Goal: Transaction & Acquisition: Purchase product/service

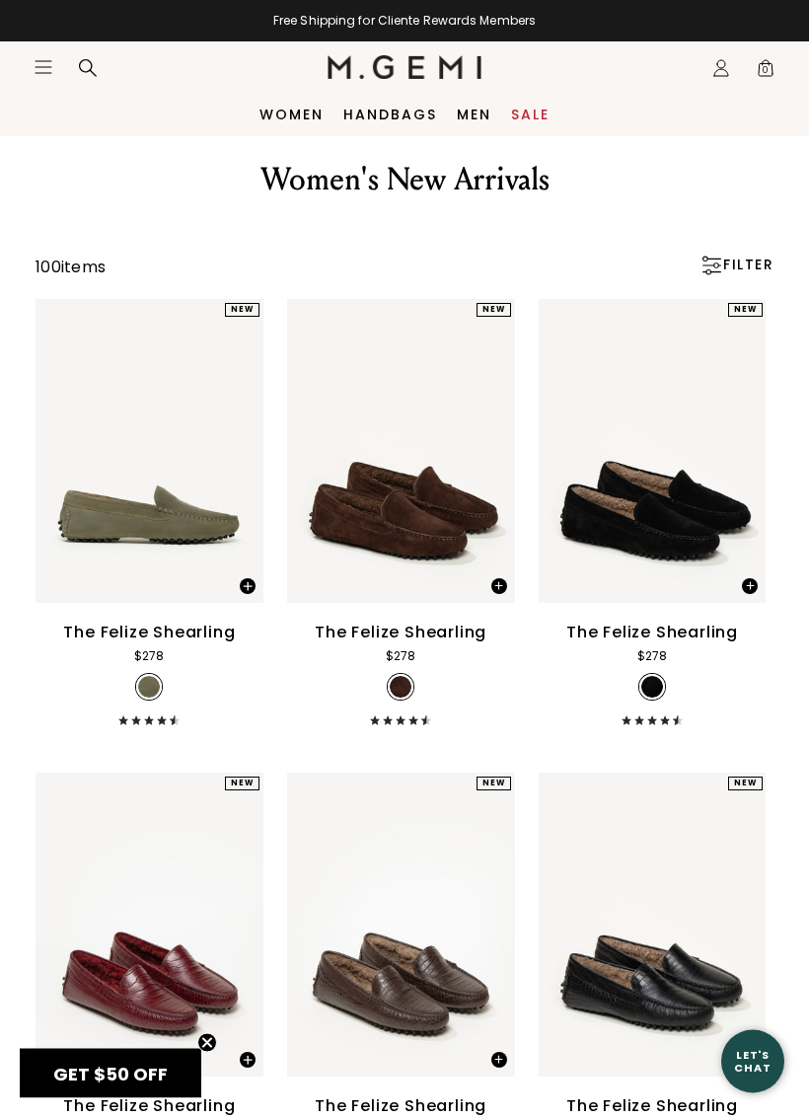
scroll to position [44, 0]
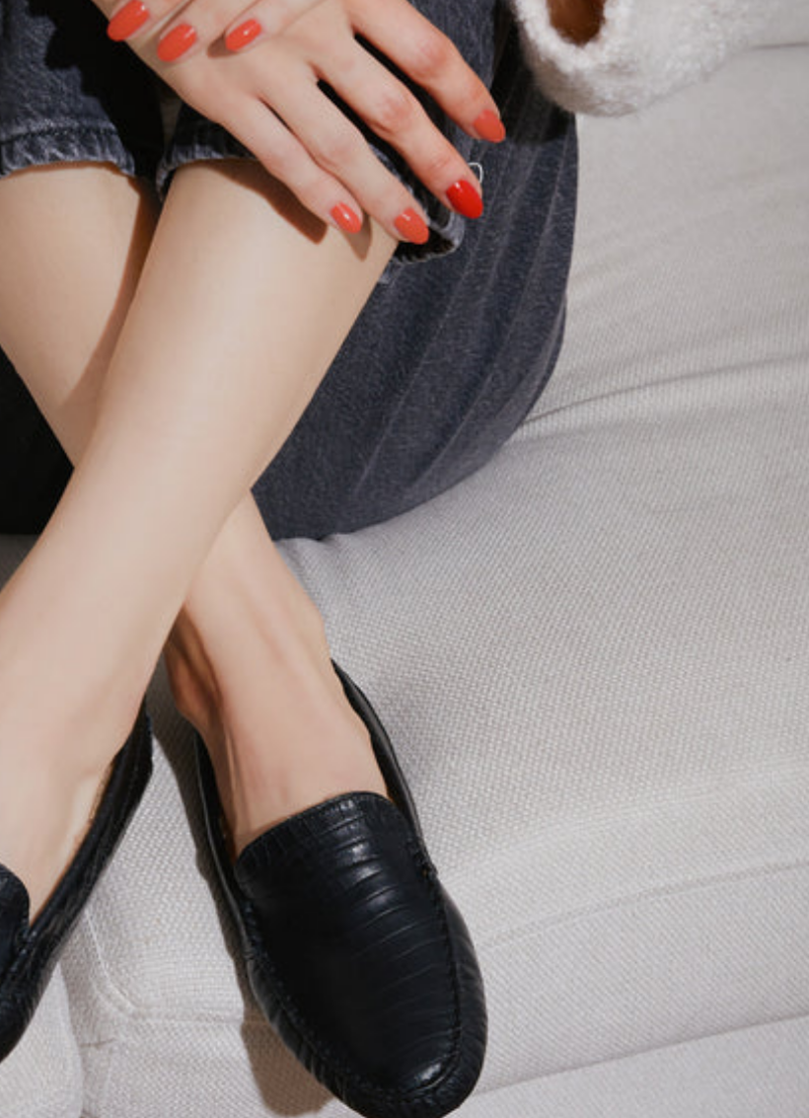
click at [186, 420] on img at bounding box center [371, 642] width 670 height 670
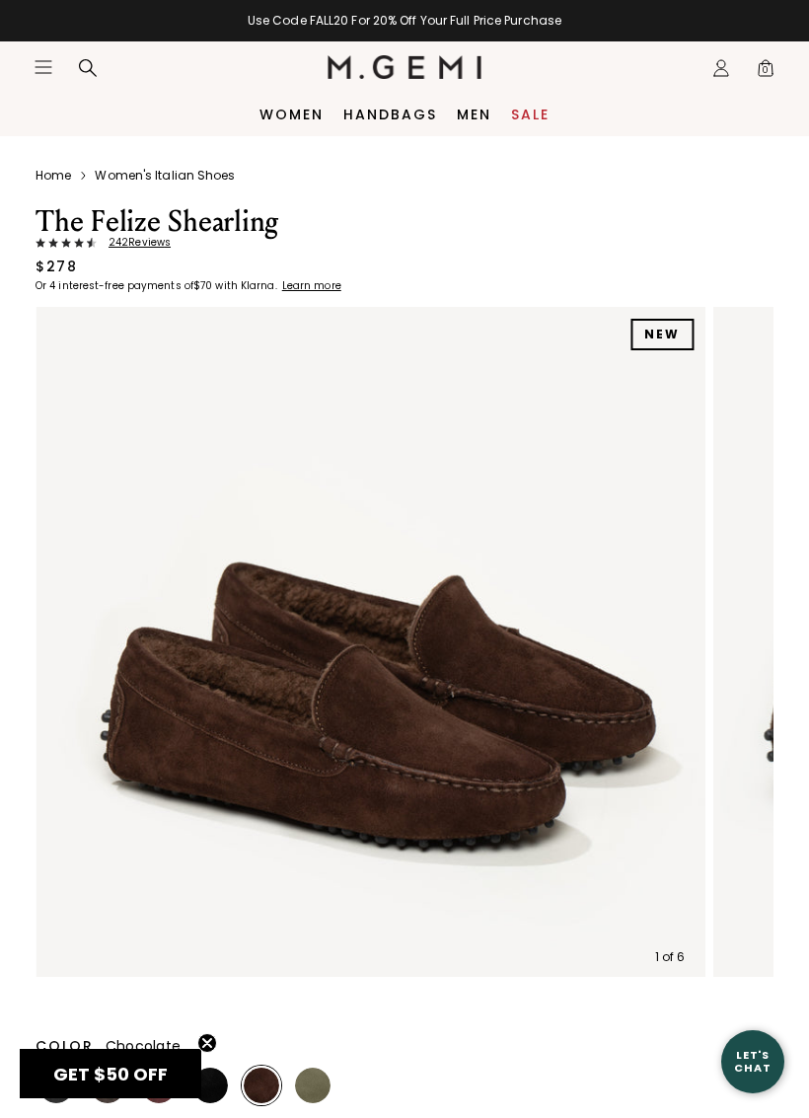
click at [292, 115] on link "Women" at bounding box center [292, 115] width 64 height 16
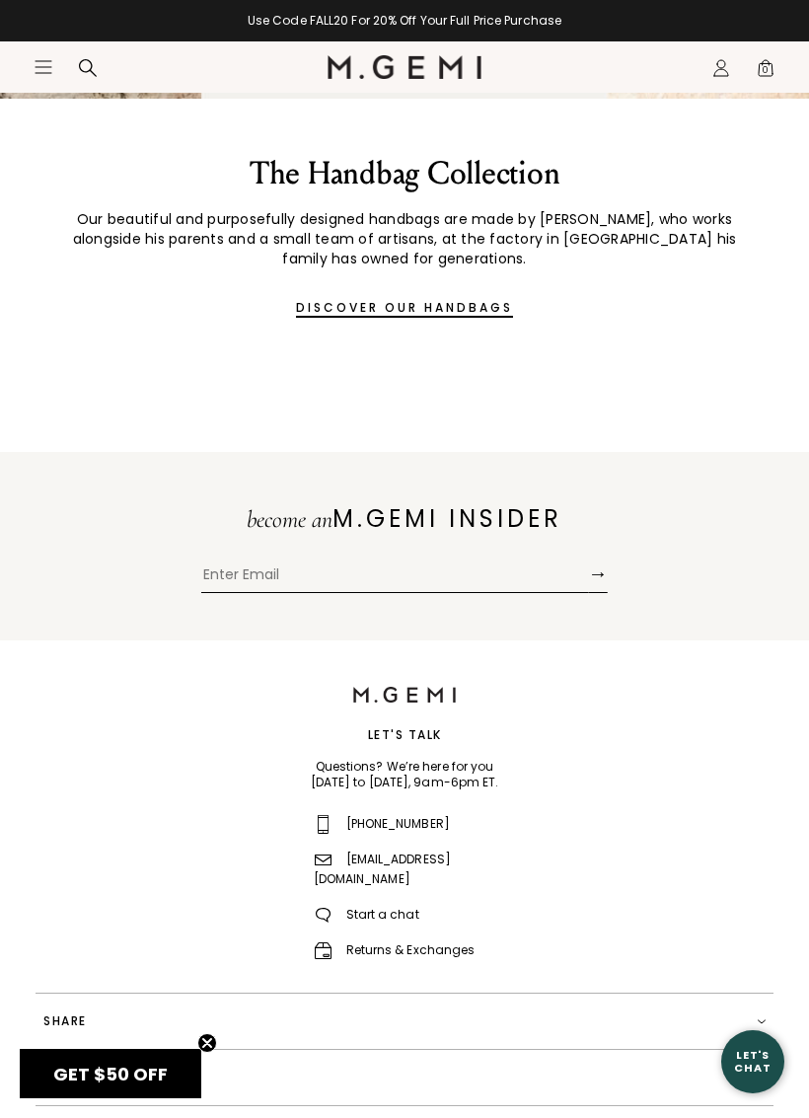
scroll to position [1813, 0]
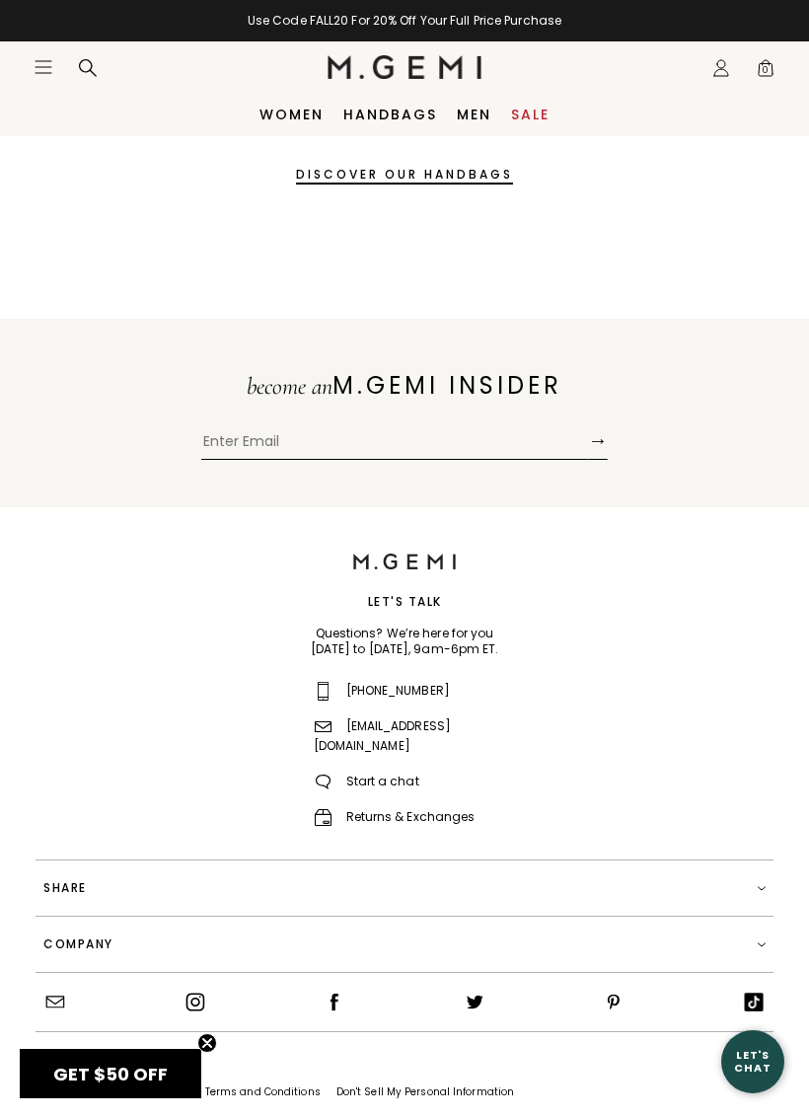
click at [46, 59] on icon "Icons/20x20/hamburger@2x" at bounding box center [44, 67] width 20 height 20
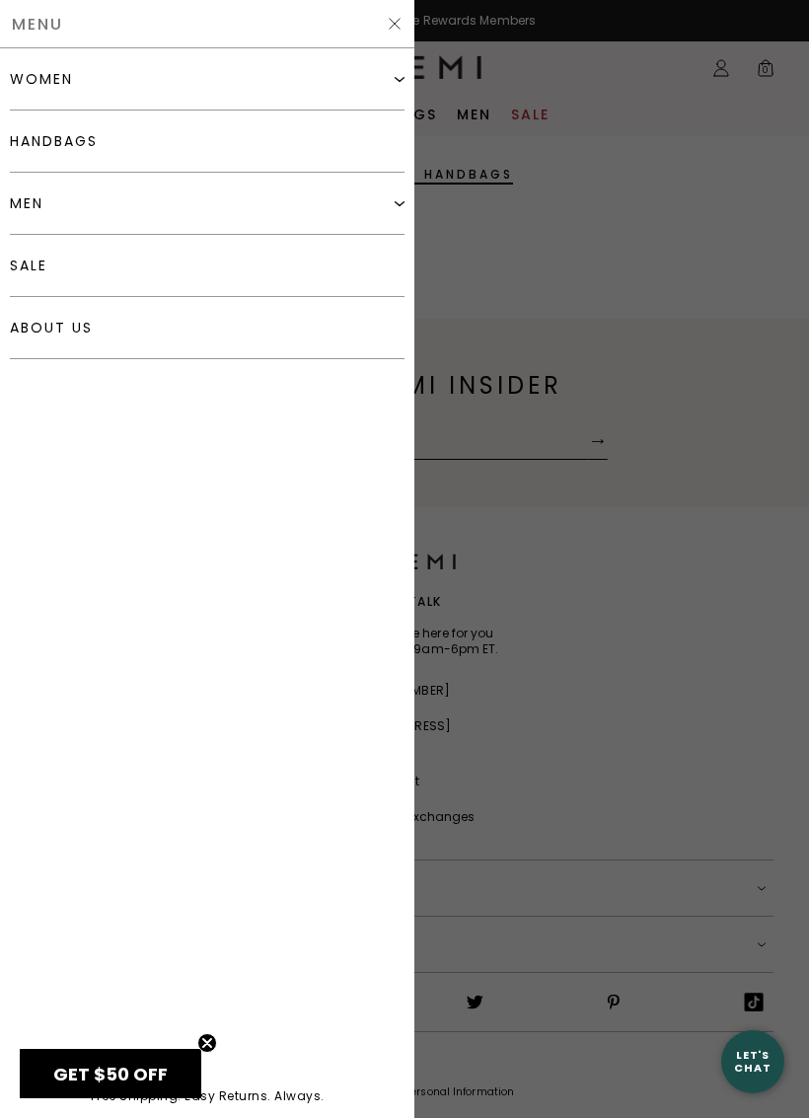
click at [221, 140] on link "handbags" at bounding box center [207, 142] width 395 height 62
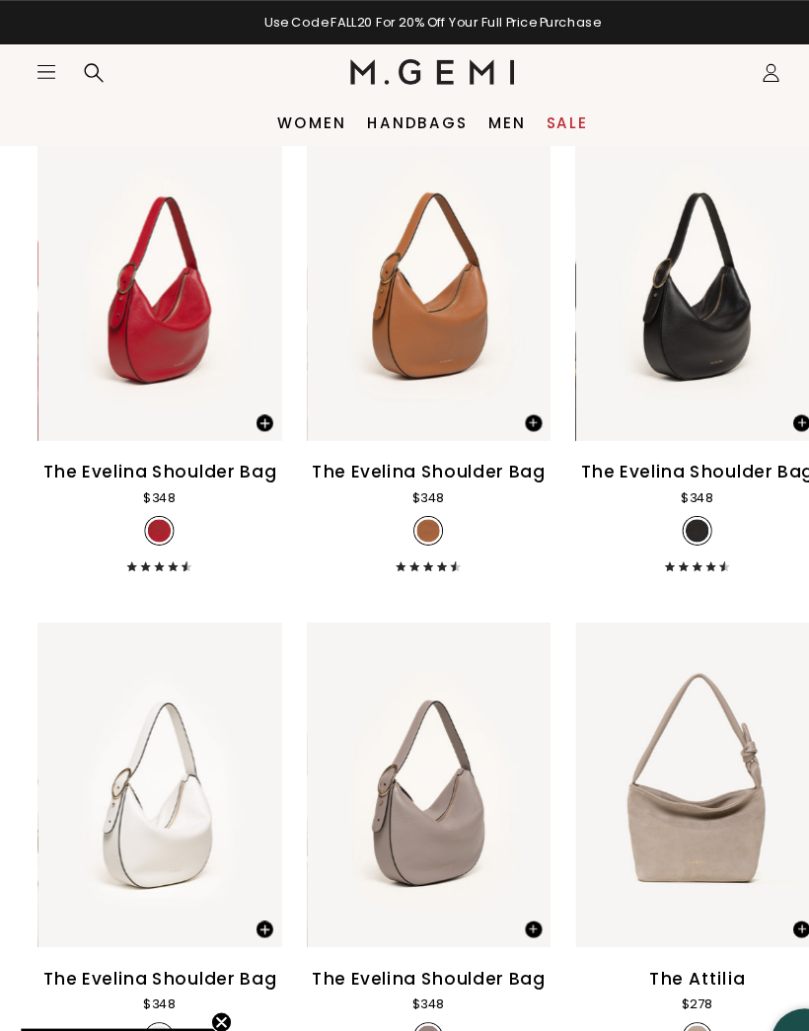
scroll to position [5043, 0]
